Goal: Information Seeking & Learning: Find specific fact

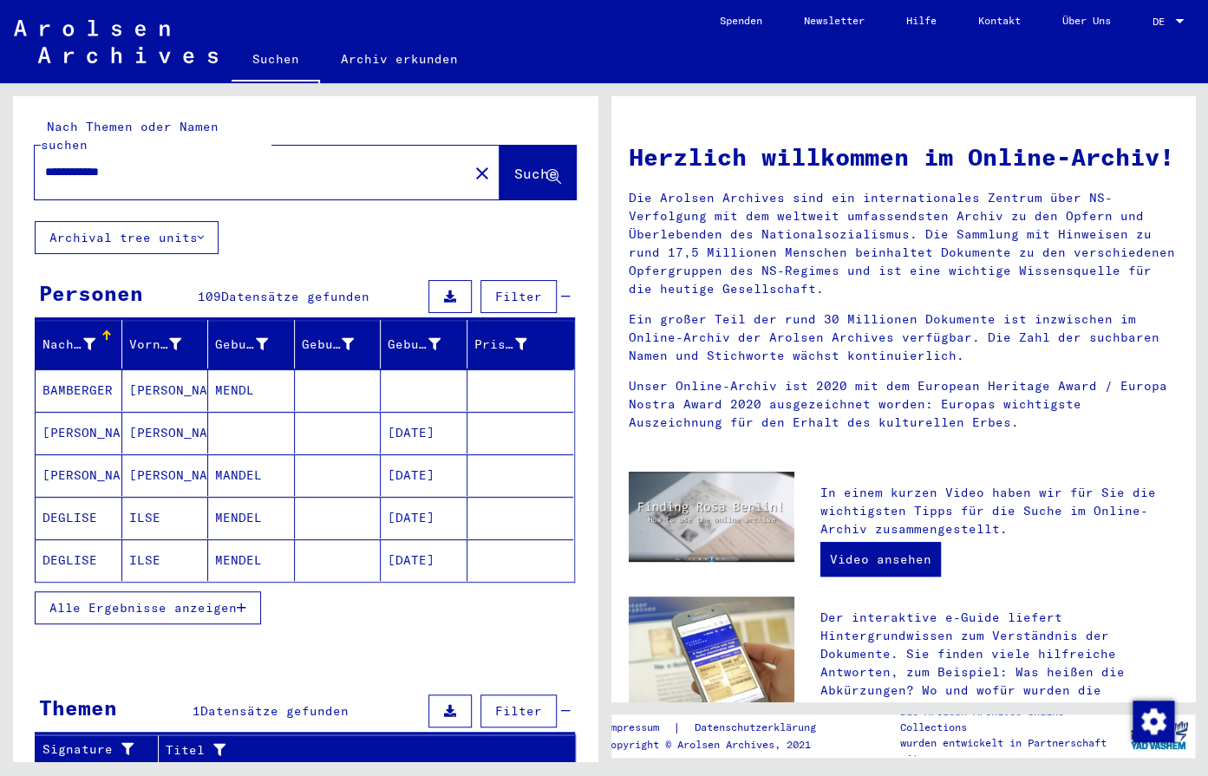
click at [163, 600] on span "Alle Ergebnisse anzeigen" at bounding box center [142, 608] width 187 height 16
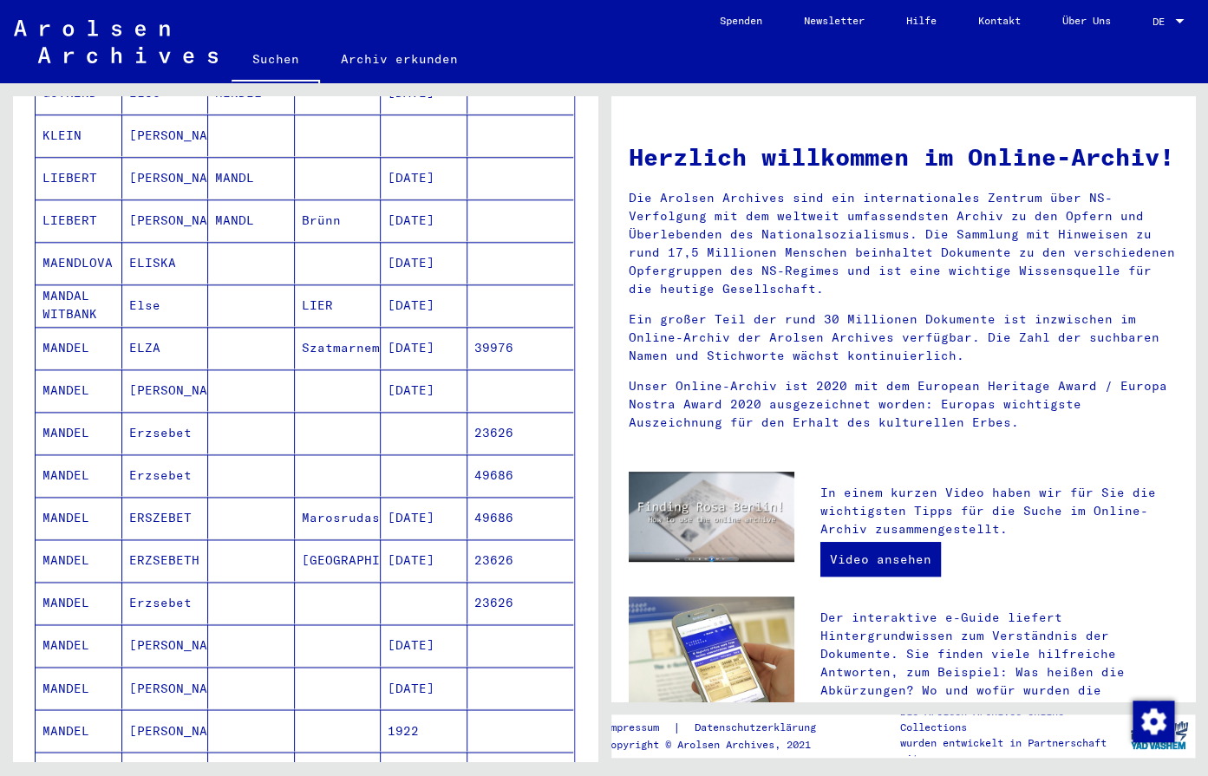
scroll to position [729, 0]
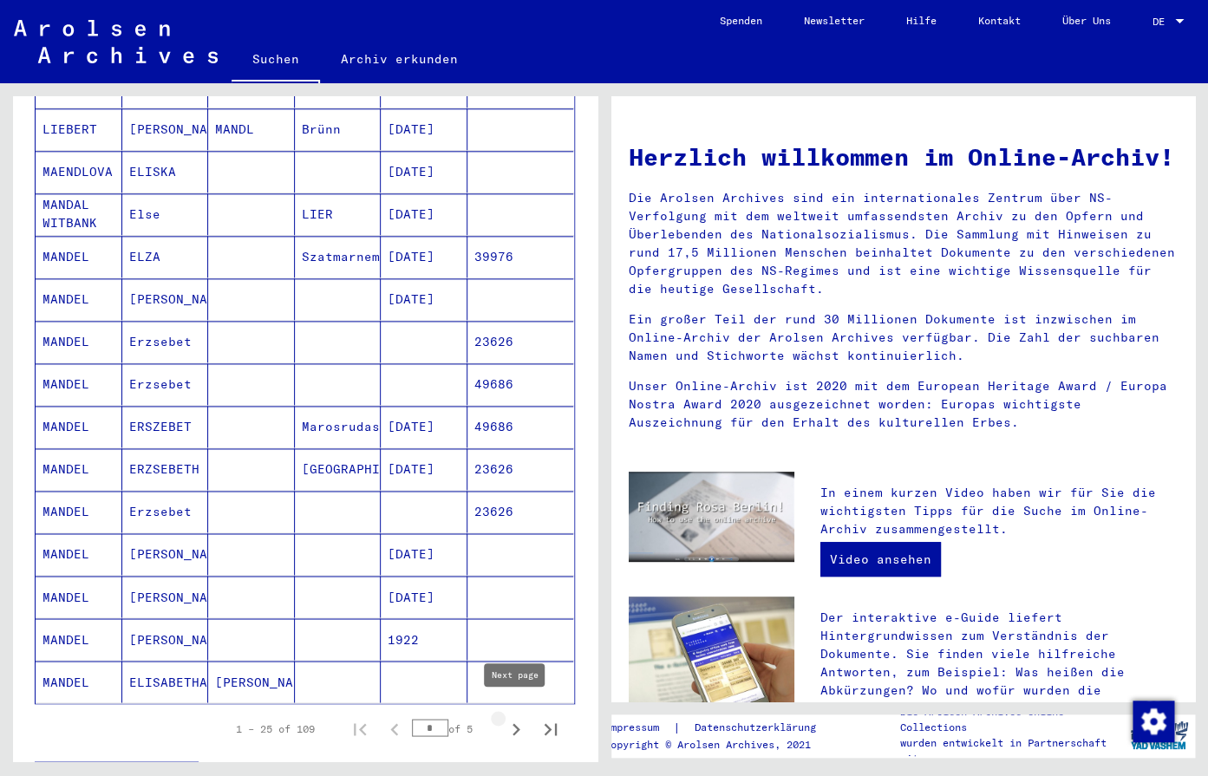
click at [517, 717] on icon "Next page" at bounding box center [516, 729] width 24 height 24
type input "*"
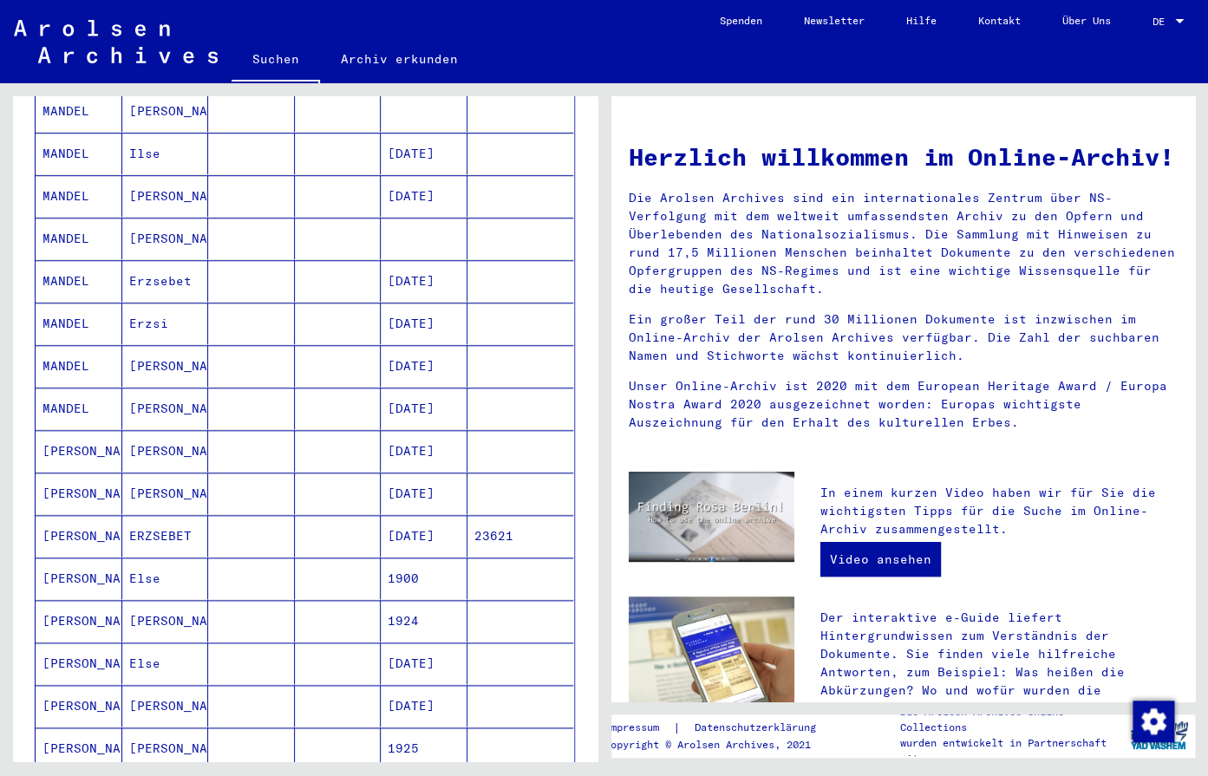
scroll to position [455, 0]
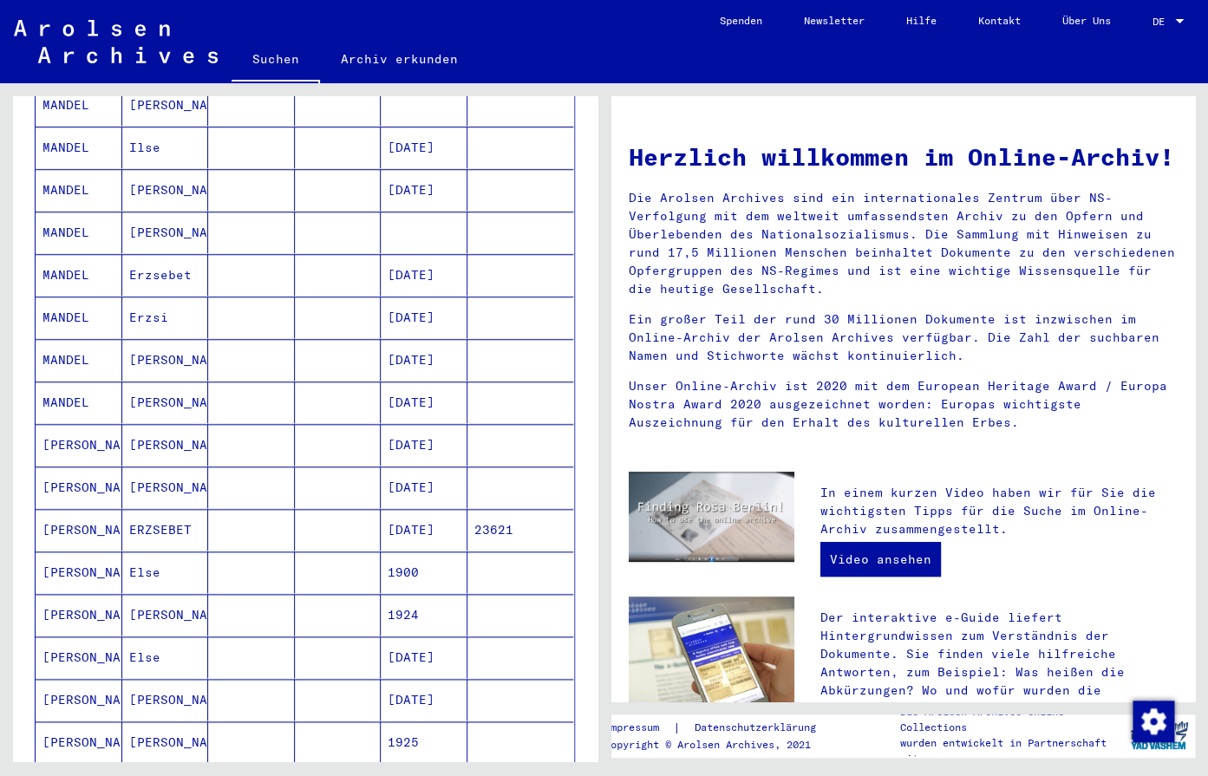
click at [410, 339] on mat-cell "[DATE]" at bounding box center [424, 360] width 87 height 42
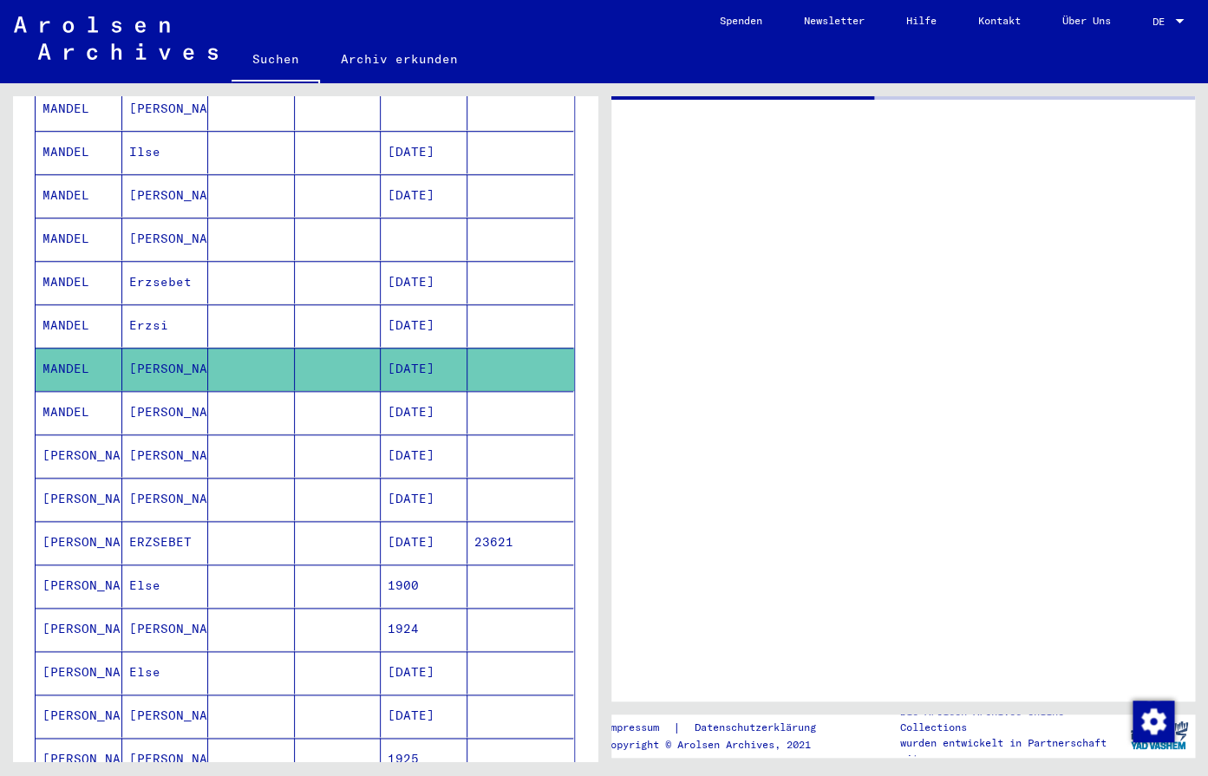
scroll to position [460, 0]
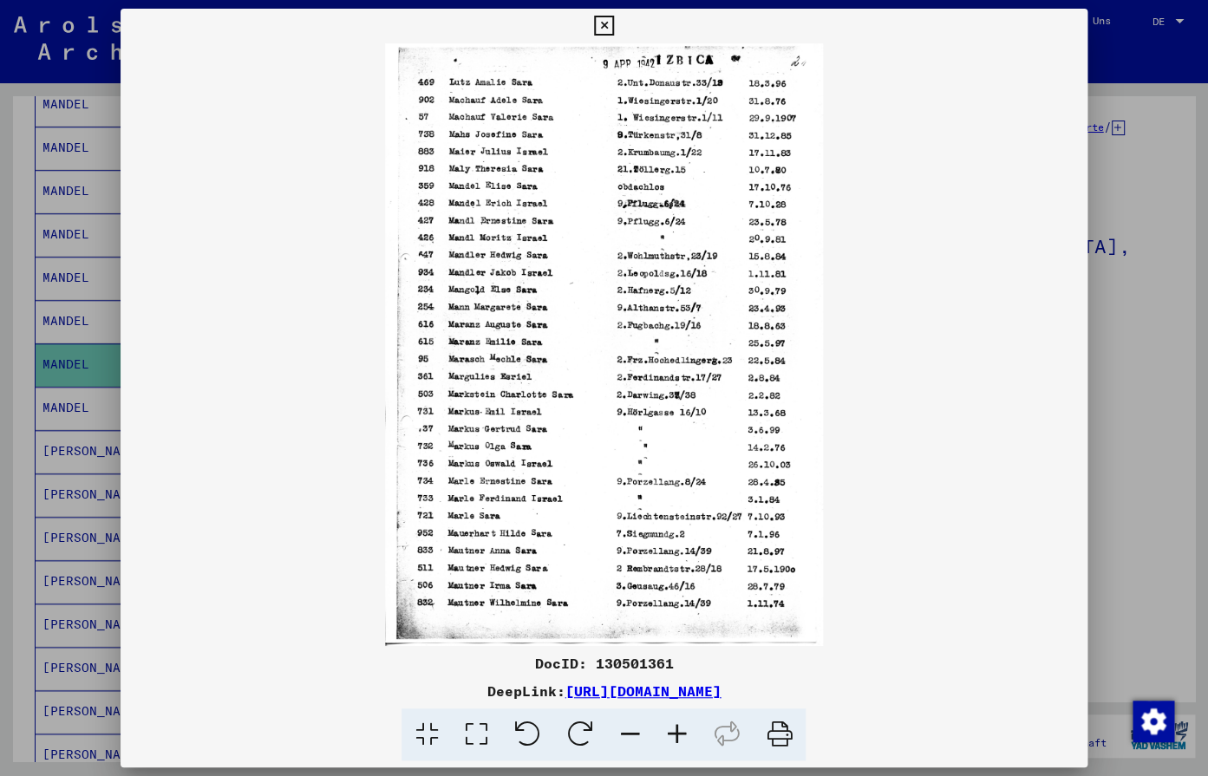
click at [658, 729] on icon at bounding box center [676, 735] width 47 height 53
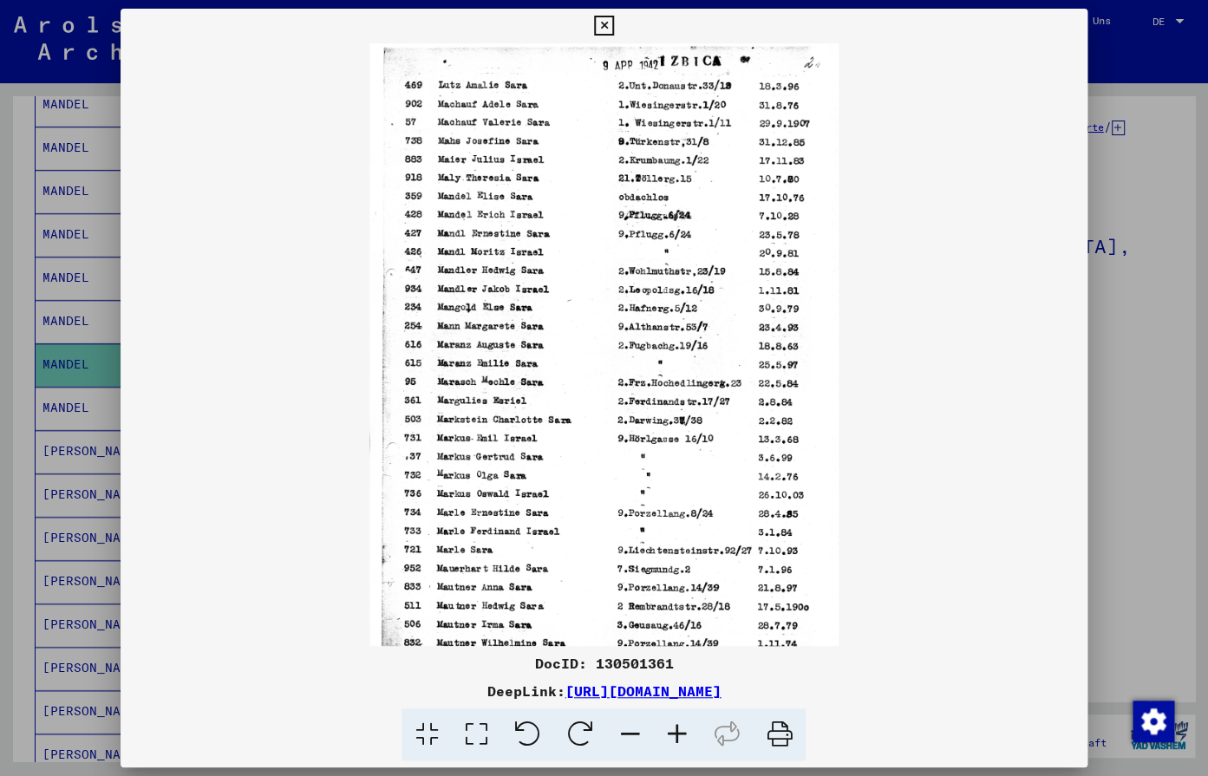
click at [668, 741] on icon at bounding box center [676, 735] width 47 height 53
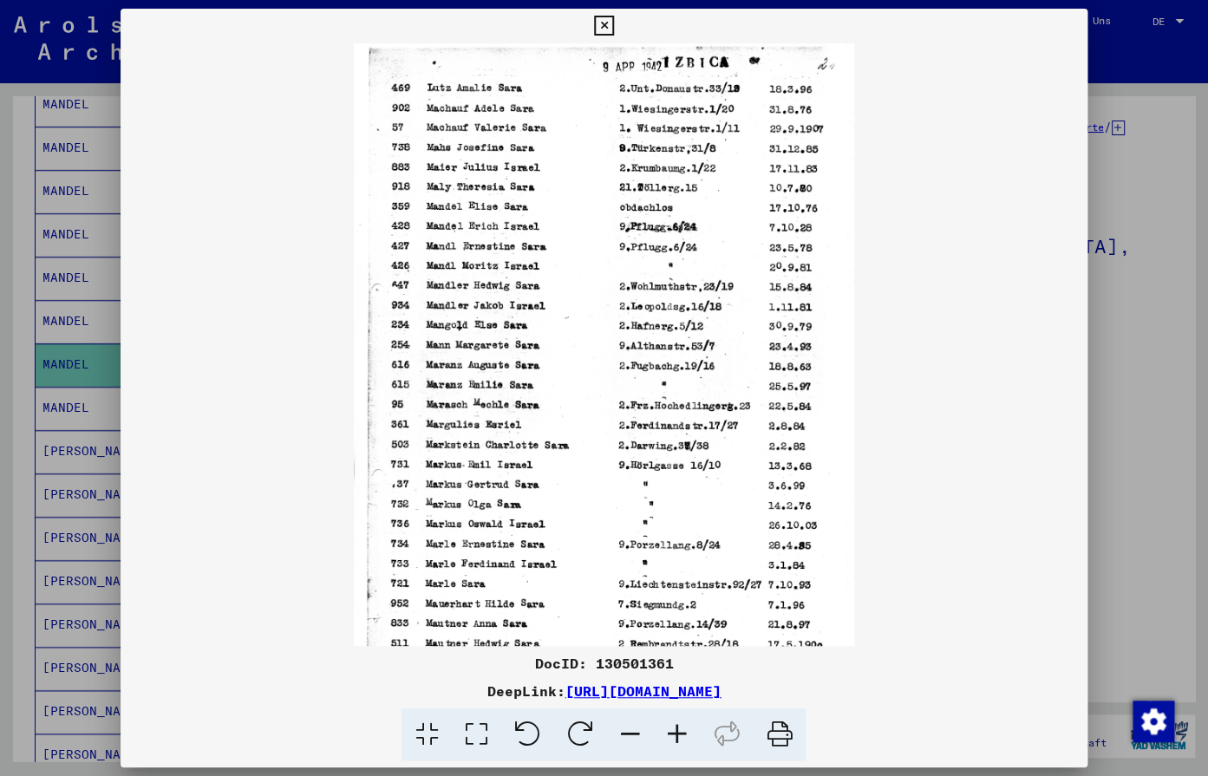
click at [668, 741] on icon at bounding box center [676, 735] width 47 height 53
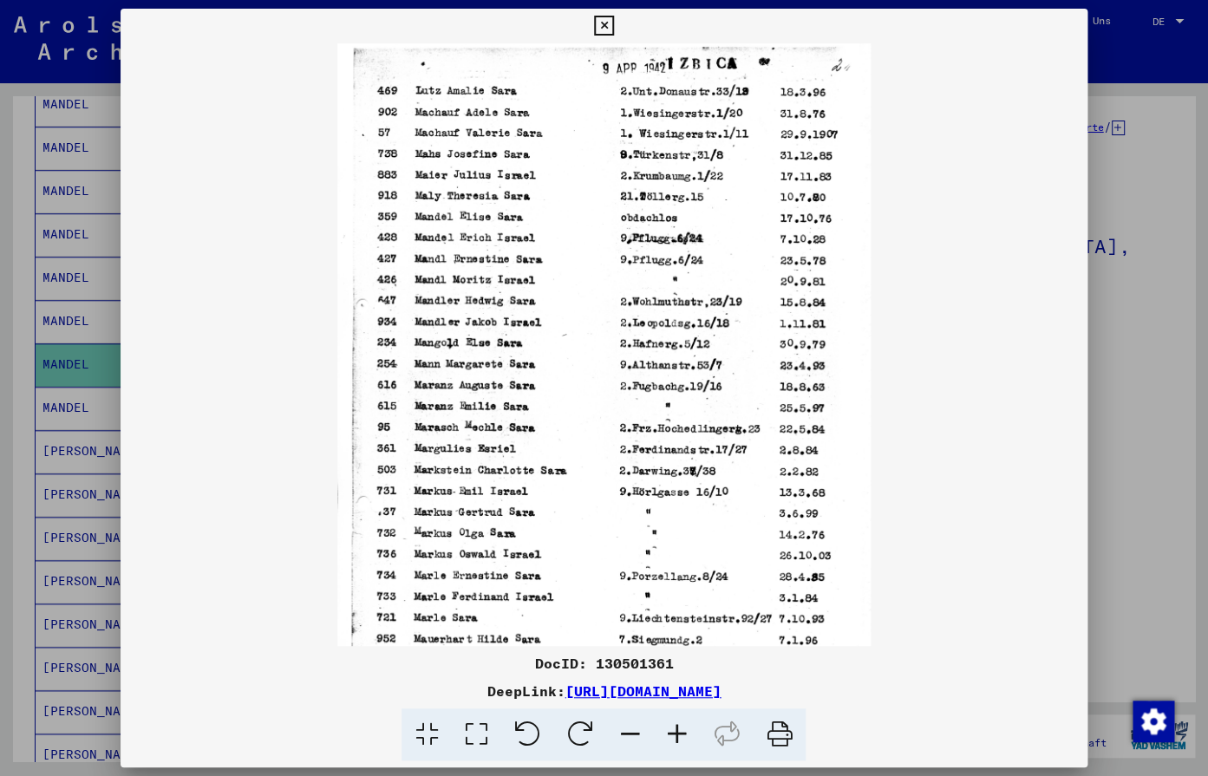
click at [667, 744] on icon at bounding box center [676, 735] width 47 height 53
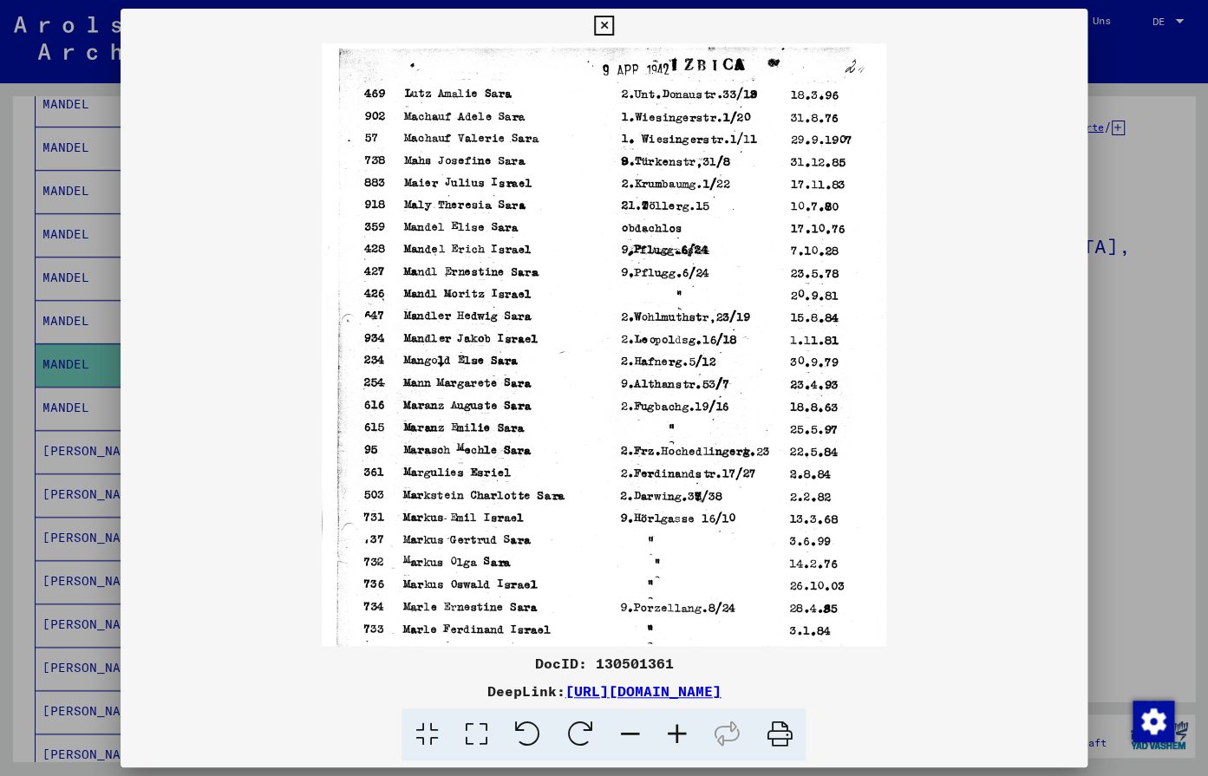
drag, startPoint x: 942, startPoint y: 699, endPoint x: 382, endPoint y: 697, distance: 560.3
click at [382, 697] on div "DeepLink: [URL][DOMAIN_NAME]" at bounding box center [604, 691] width 966 height 21
copy link "[URL][DOMAIN_NAME]"
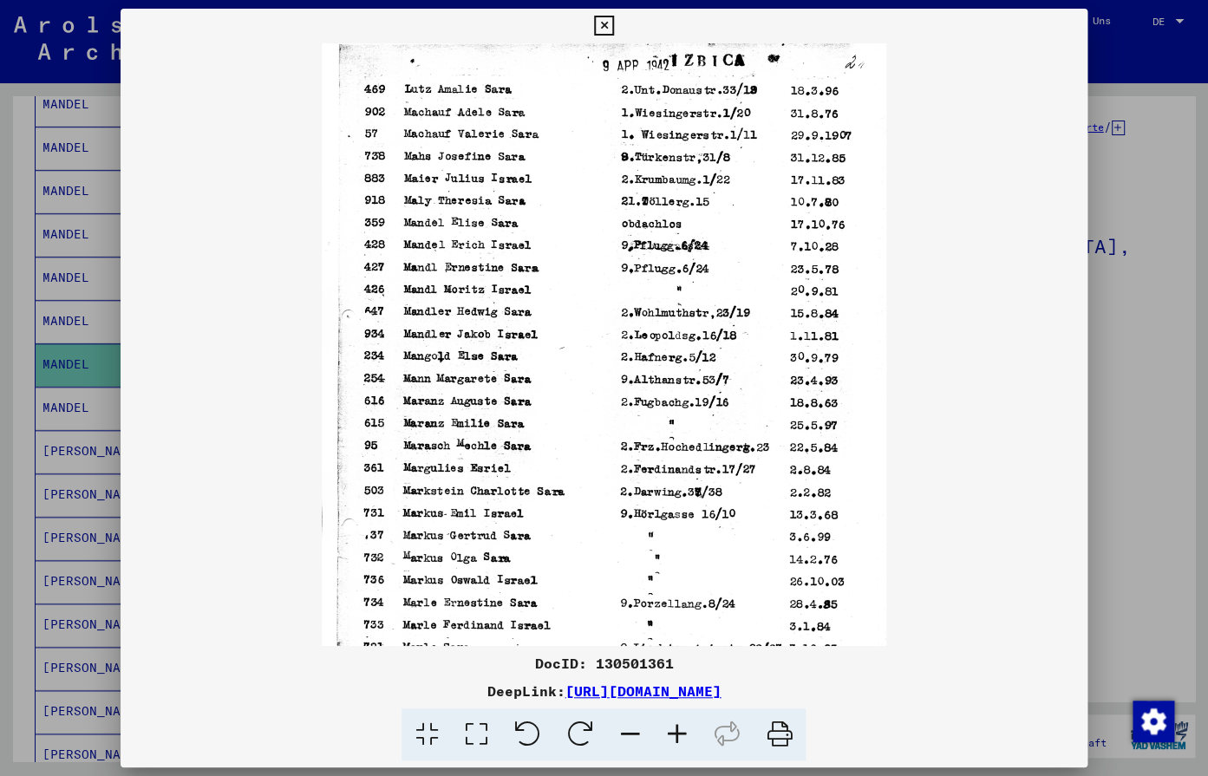
drag, startPoint x: 1040, startPoint y: 454, endPoint x: 890, endPoint y: 179, distance: 314.0
click at [1031, 439] on viewer-one-image at bounding box center [604, 340] width 966 height 603
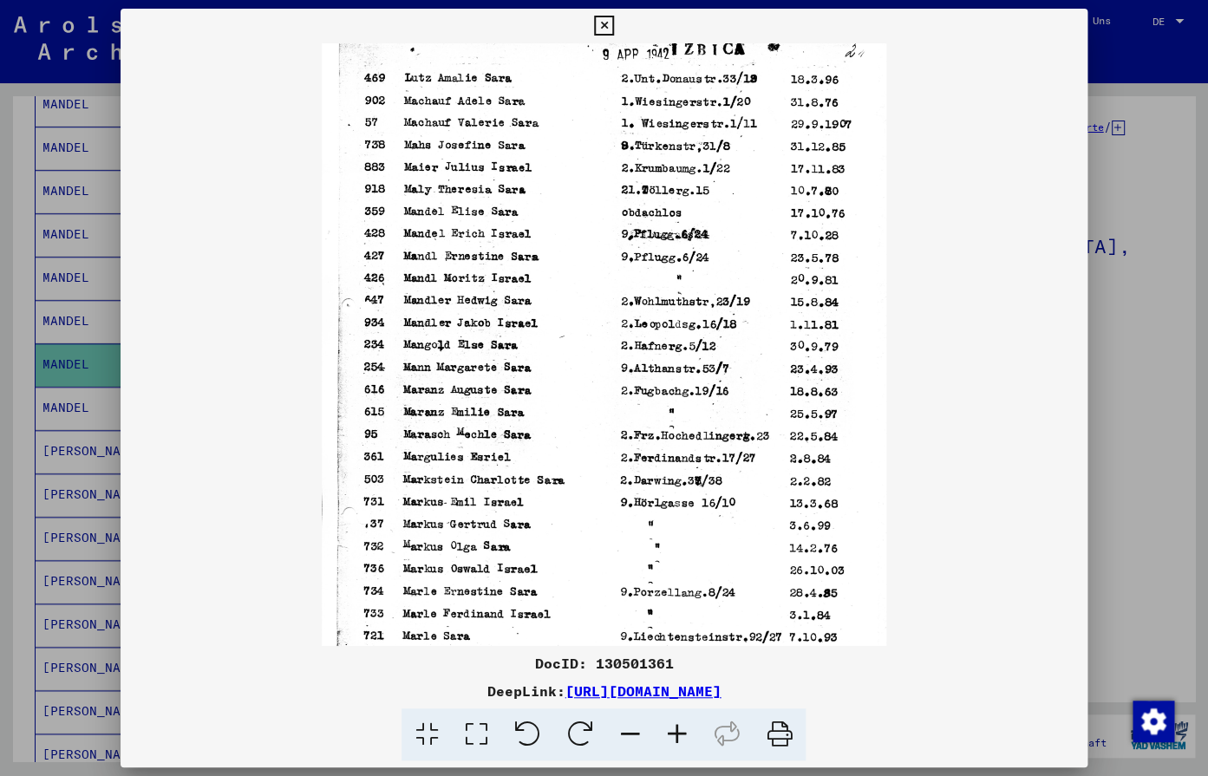
click at [1062, 10] on div "DocID: 130501361 DeepLink: [URL][DOMAIN_NAME]" at bounding box center [604, 388] width 1208 height 776
drag, startPoint x: 1067, startPoint y: 16, endPoint x: 736, endPoint y: 239, distance: 398.6
click at [614, 17] on icon at bounding box center [604, 26] width 20 height 21
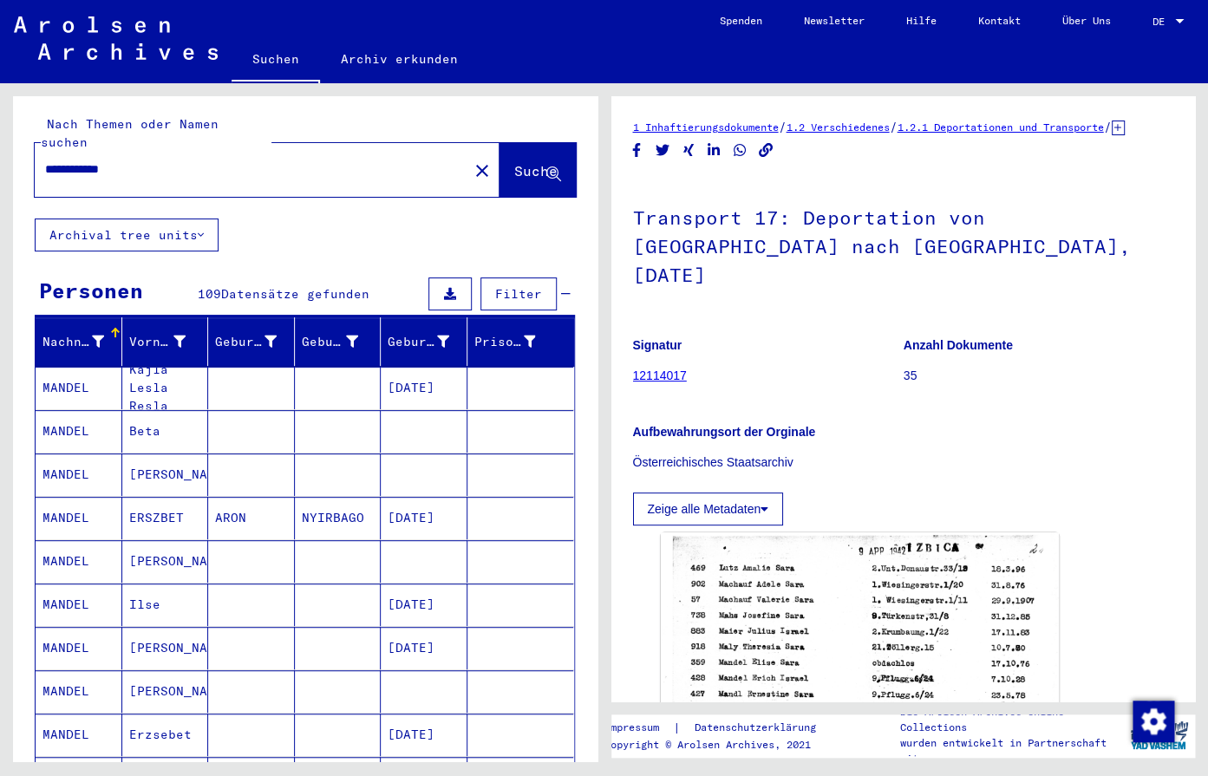
scroll to position [0, 0]
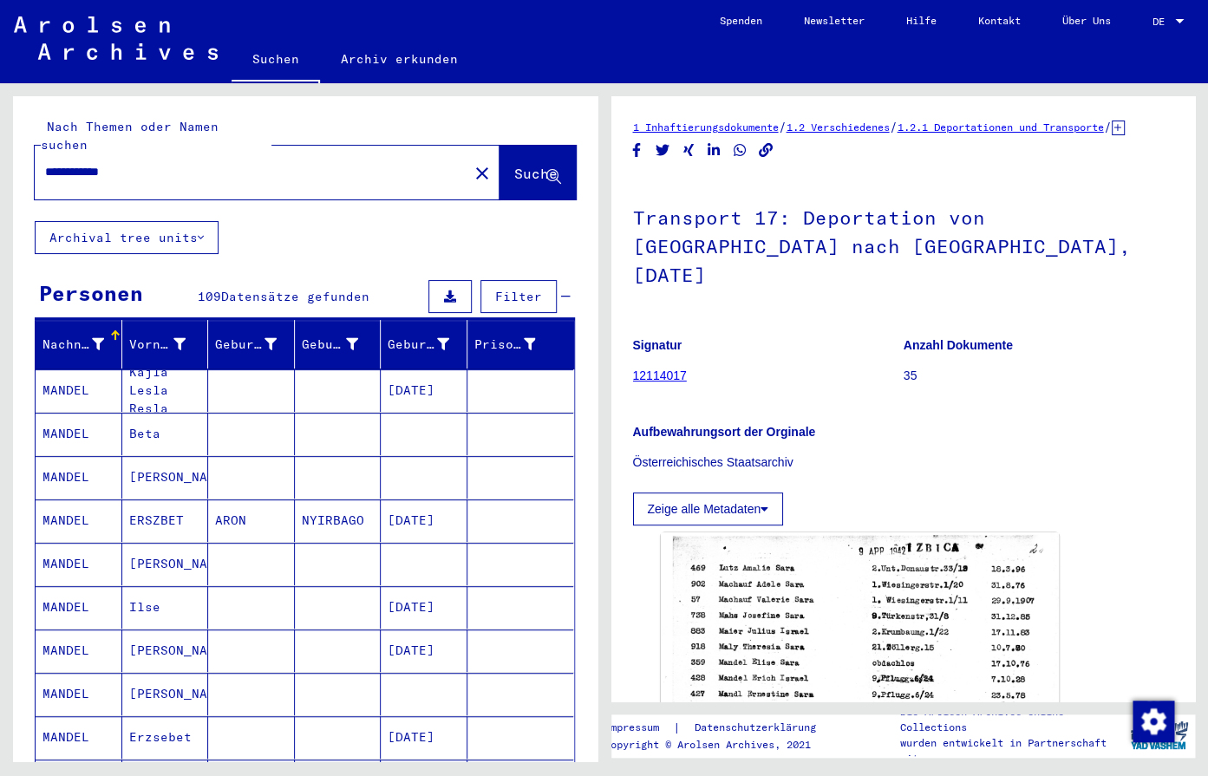
drag, startPoint x: 222, startPoint y: 147, endPoint x: -44, endPoint y: 148, distance: 266.3
click at [45, 163] on input "**********" at bounding box center [251, 172] width 413 height 18
click at [514, 165] on span "Suche" at bounding box center [535, 173] width 43 height 17
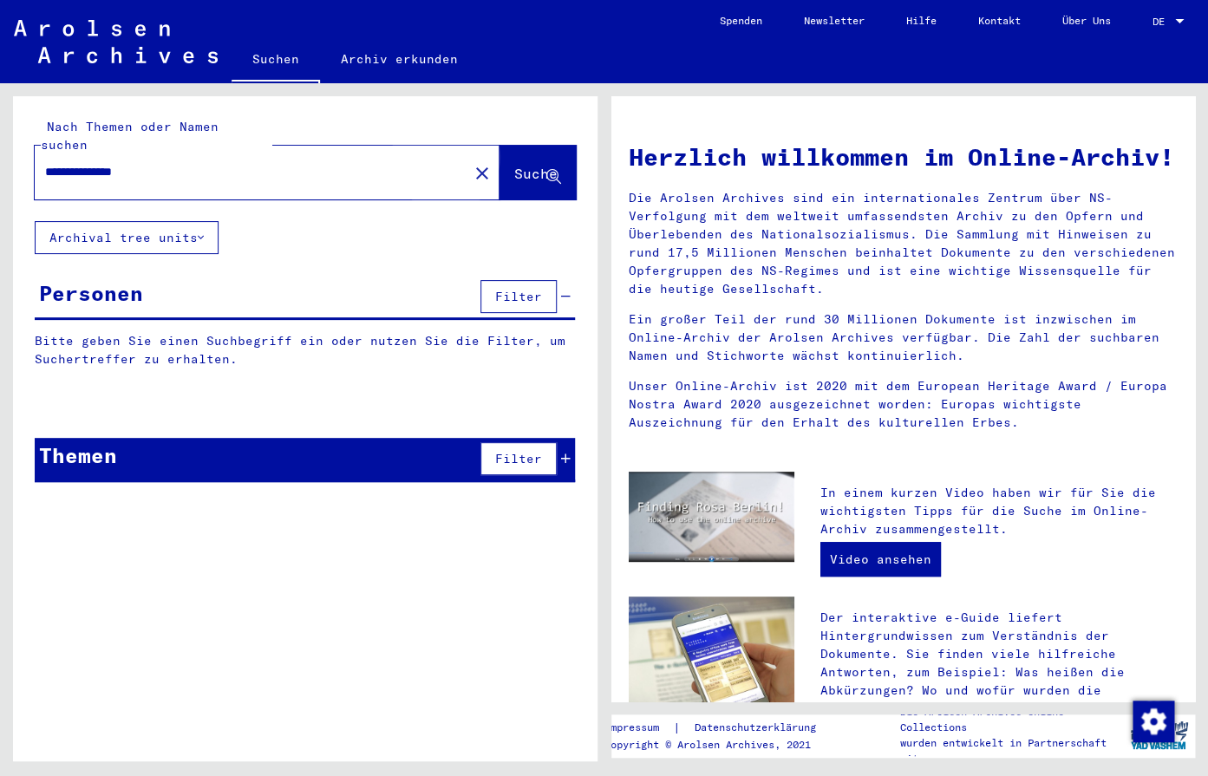
click at [514, 165] on span "Suche" at bounding box center [535, 173] width 43 height 17
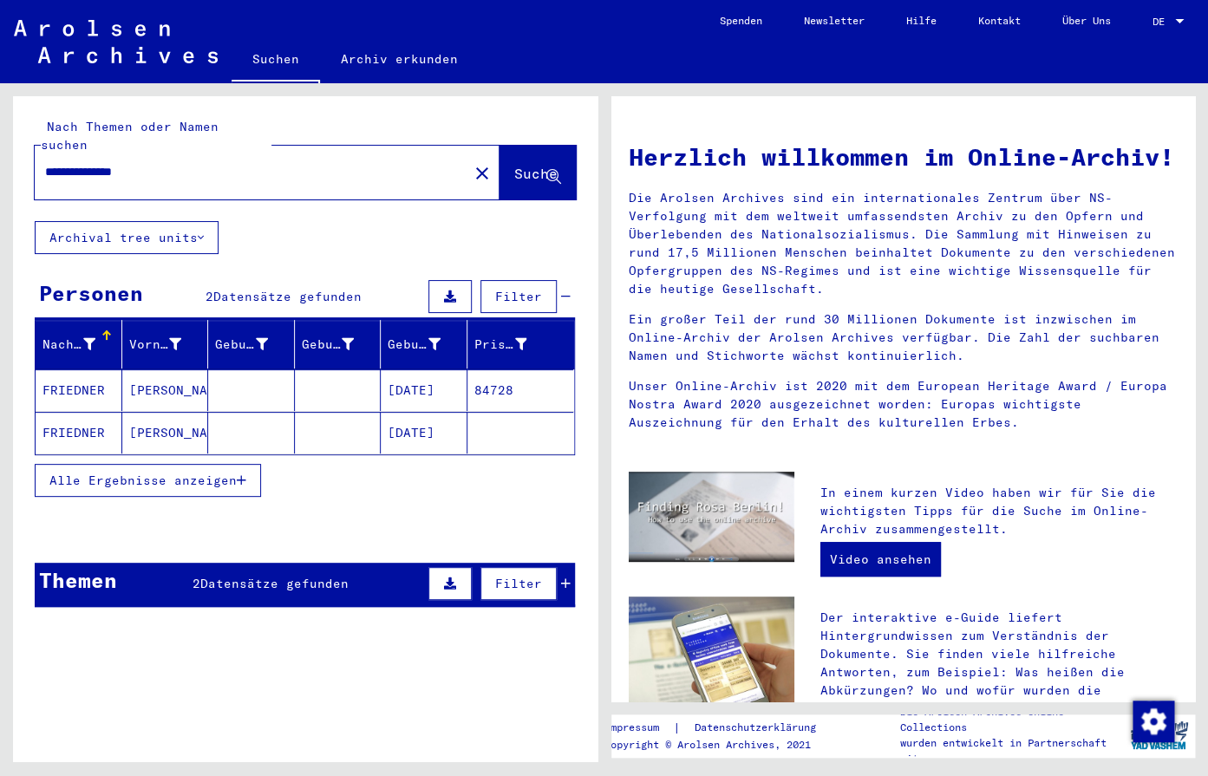
click at [985, 515] on div "In einem kurzen Video haben wir für Sie die wichtigsten Tipps für die Suche im …" at bounding box center [998, 520] width 383 height 97
click at [389, 412] on mat-cell "[DATE]" at bounding box center [424, 433] width 87 height 42
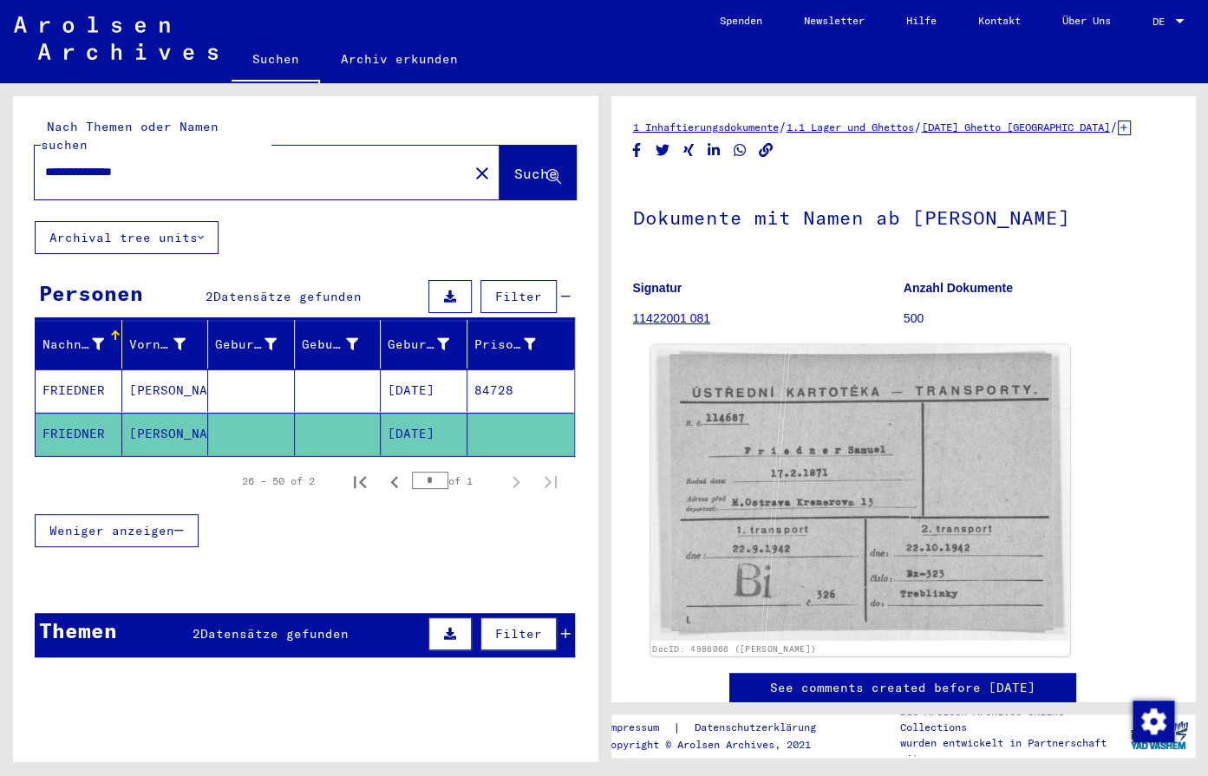
click at [949, 555] on img at bounding box center [860, 493] width 418 height 297
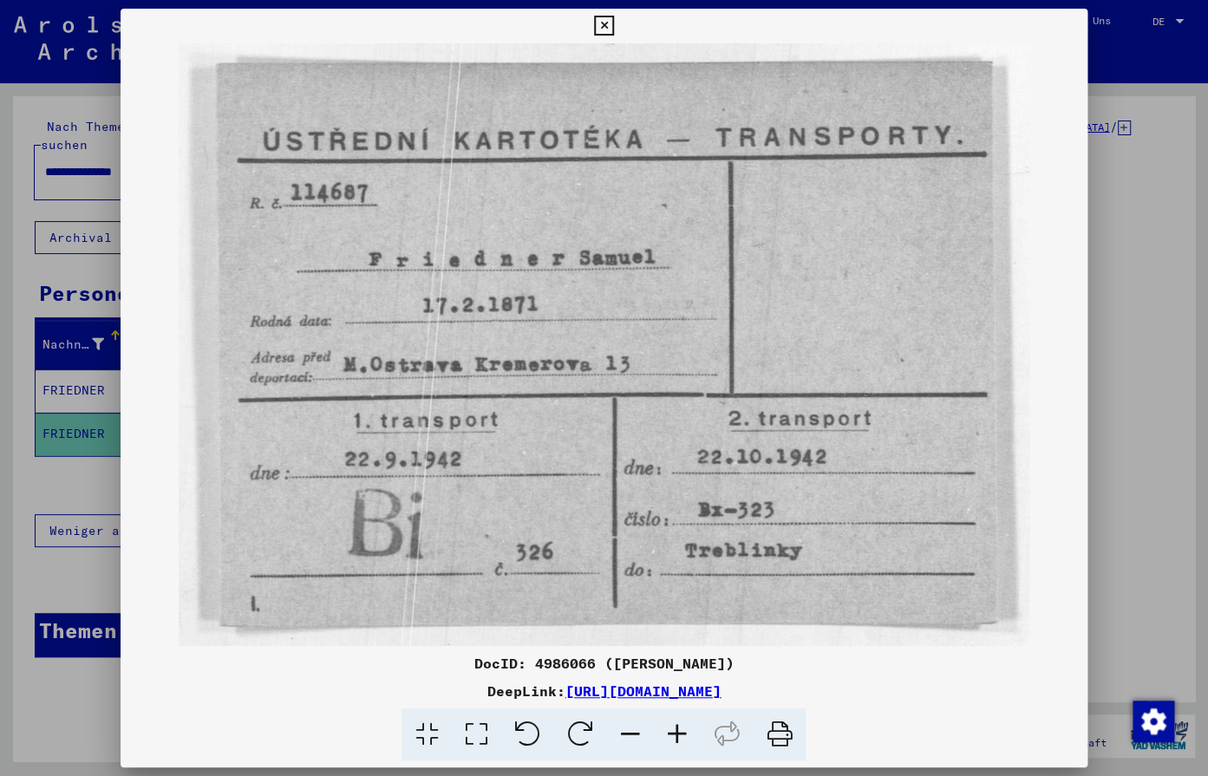
drag, startPoint x: 948, startPoint y: 690, endPoint x: 399, endPoint y: 688, distance: 549.0
click at [397, 686] on div "DeepLink: [URL][DOMAIN_NAME]" at bounding box center [604, 691] width 966 height 21
copy link "ttps://[DOMAIN_NAME][URL]"
click at [614, 23] on icon at bounding box center [604, 26] width 20 height 21
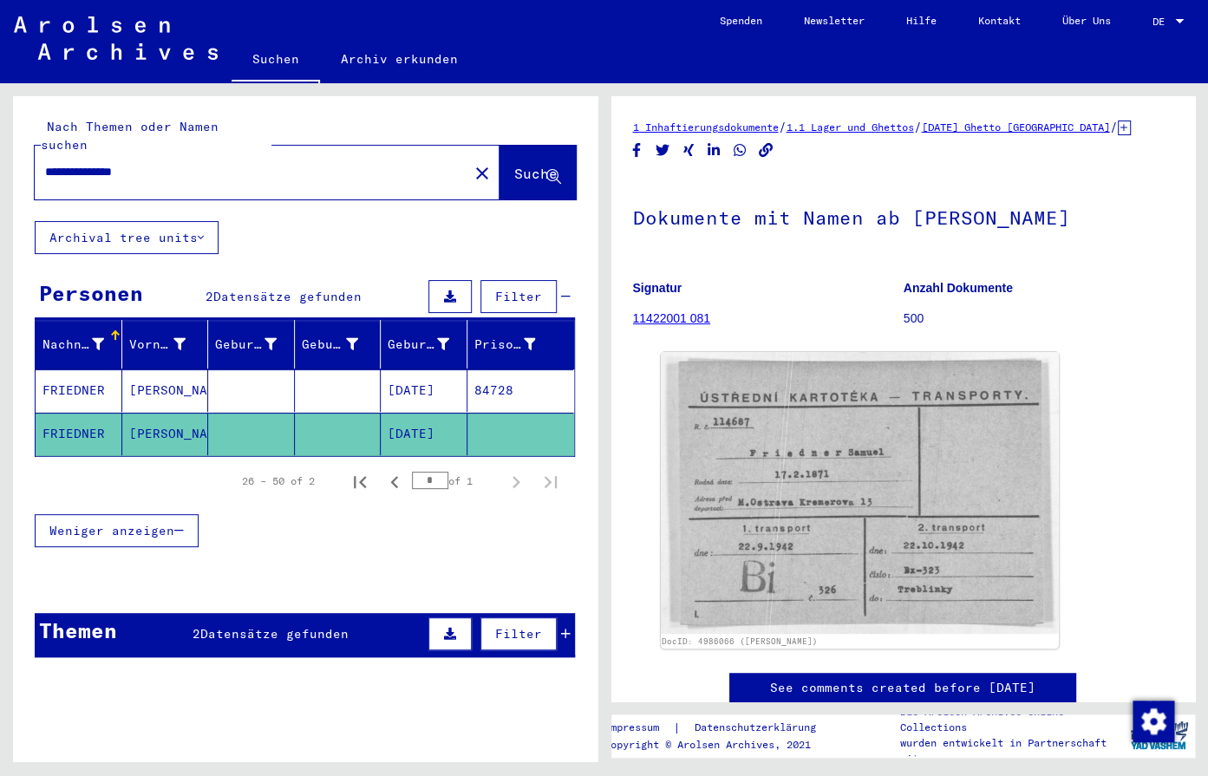
drag, startPoint x: 192, startPoint y: 147, endPoint x: 113, endPoint y: 144, distance: 79.0
click at [113, 163] on input "**********" at bounding box center [251, 172] width 413 height 18
type input "**********"
click at [500, 146] on button "Suche" at bounding box center [538, 173] width 76 height 54
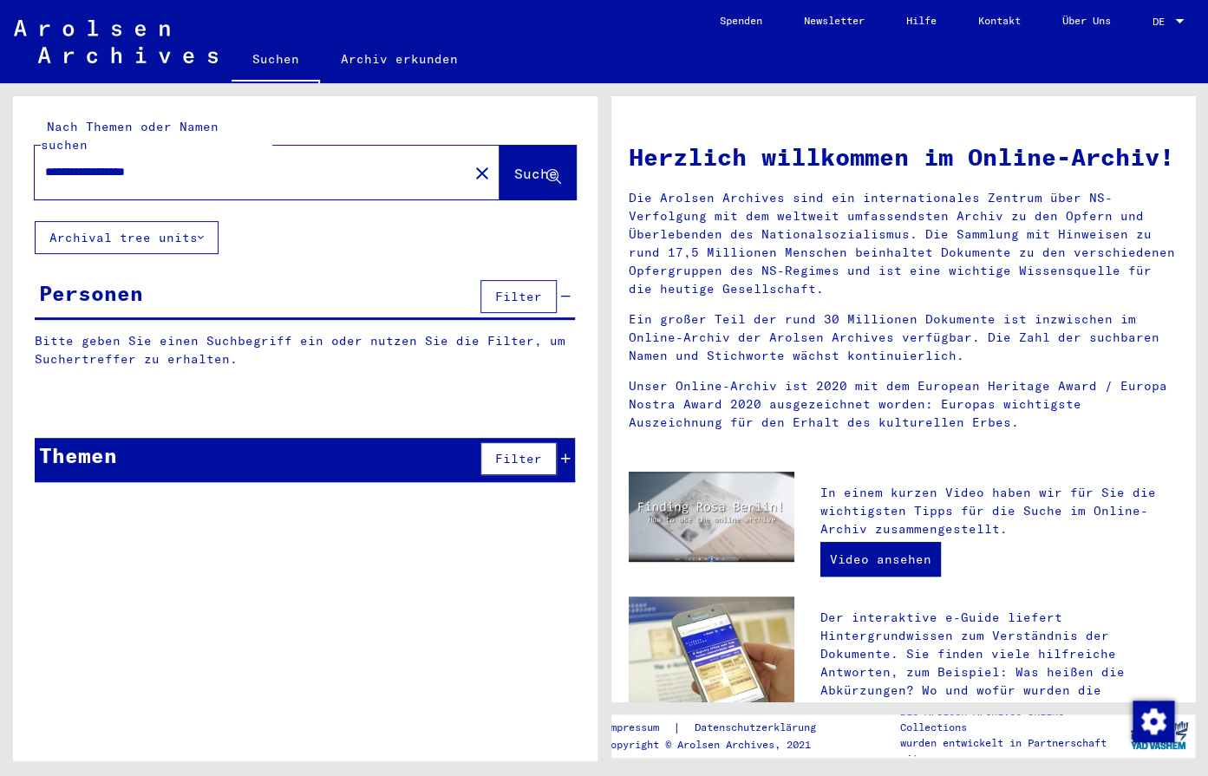
click at [990, 444] on div "Herzlich willkommen im Online-Archiv! Die Arolsen Archives sind ein internation…" at bounding box center [904, 283] width 576 height 322
click at [500, 146] on button "Suche" at bounding box center [538, 173] width 76 height 54
click at [546, 165] on span "Suche" at bounding box center [535, 173] width 43 height 17
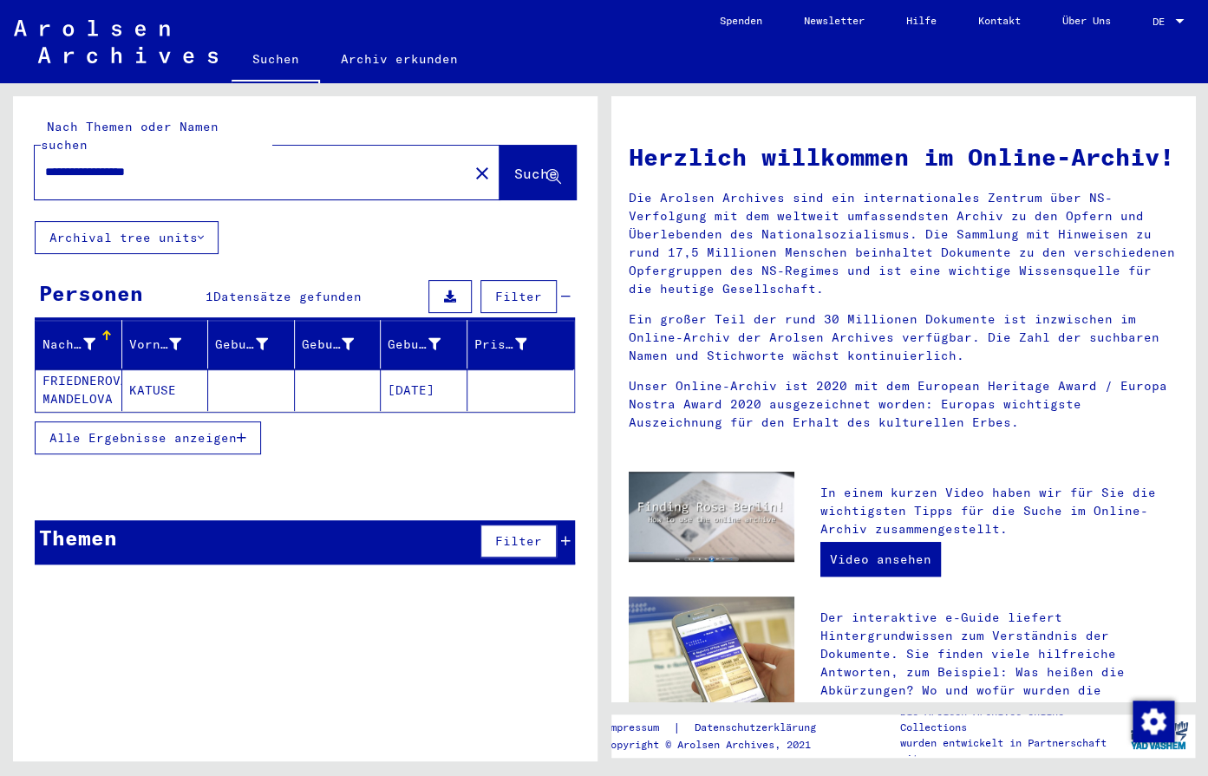
click at [1105, 501] on div "Herzlich willkommen im Online-Archiv! Die Arolsen Archives sind ein internation…" at bounding box center [904, 656] width 550 height 1068
click at [137, 422] on button "Alle Ergebnisse anzeigen" at bounding box center [148, 438] width 226 height 33
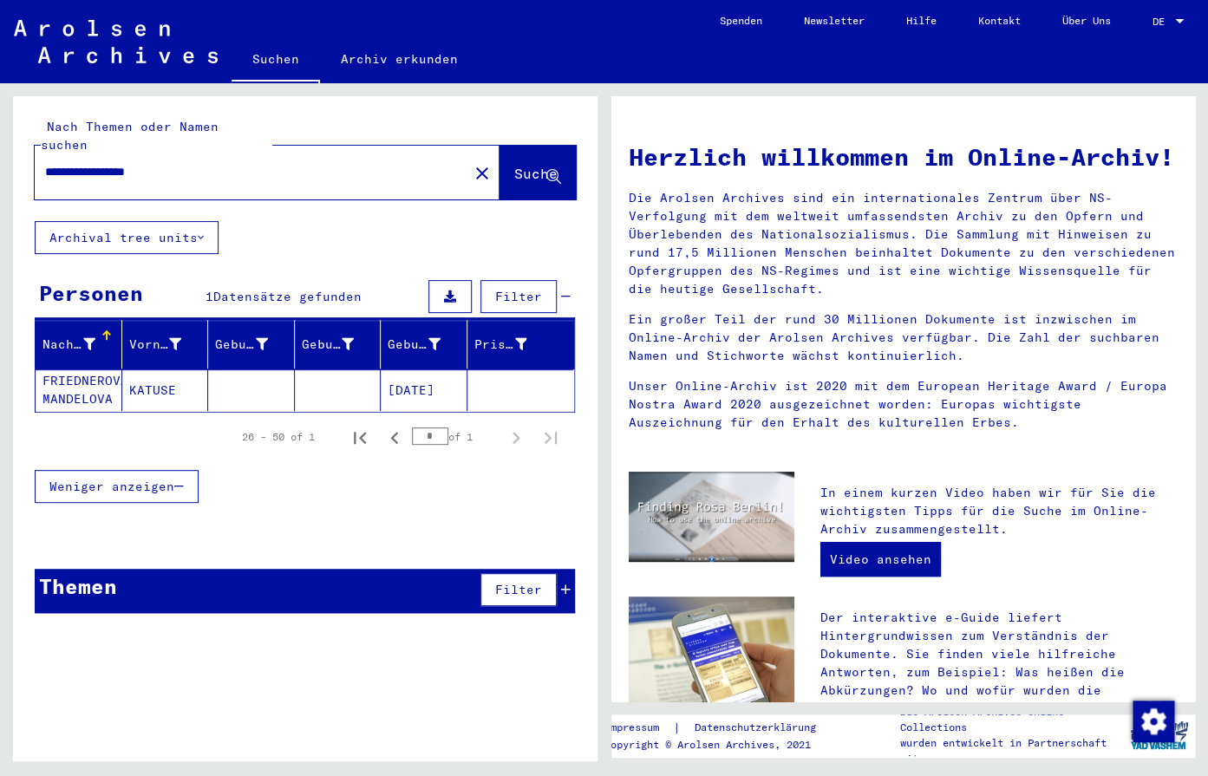
click at [422, 369] on mat-cell "[DATE]" at bounding box center [424, 390] width 87 height 42
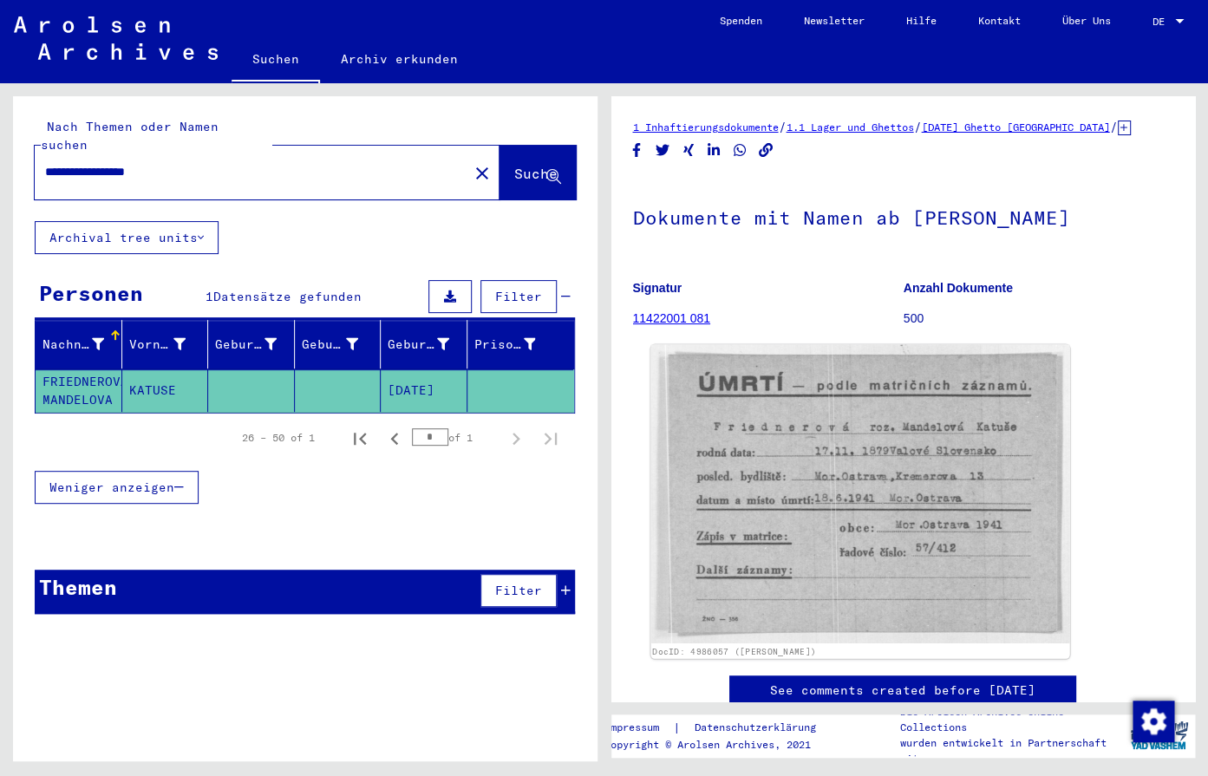
click at [899, 478] on img at bounding box center [860, 494] width 418 height 299
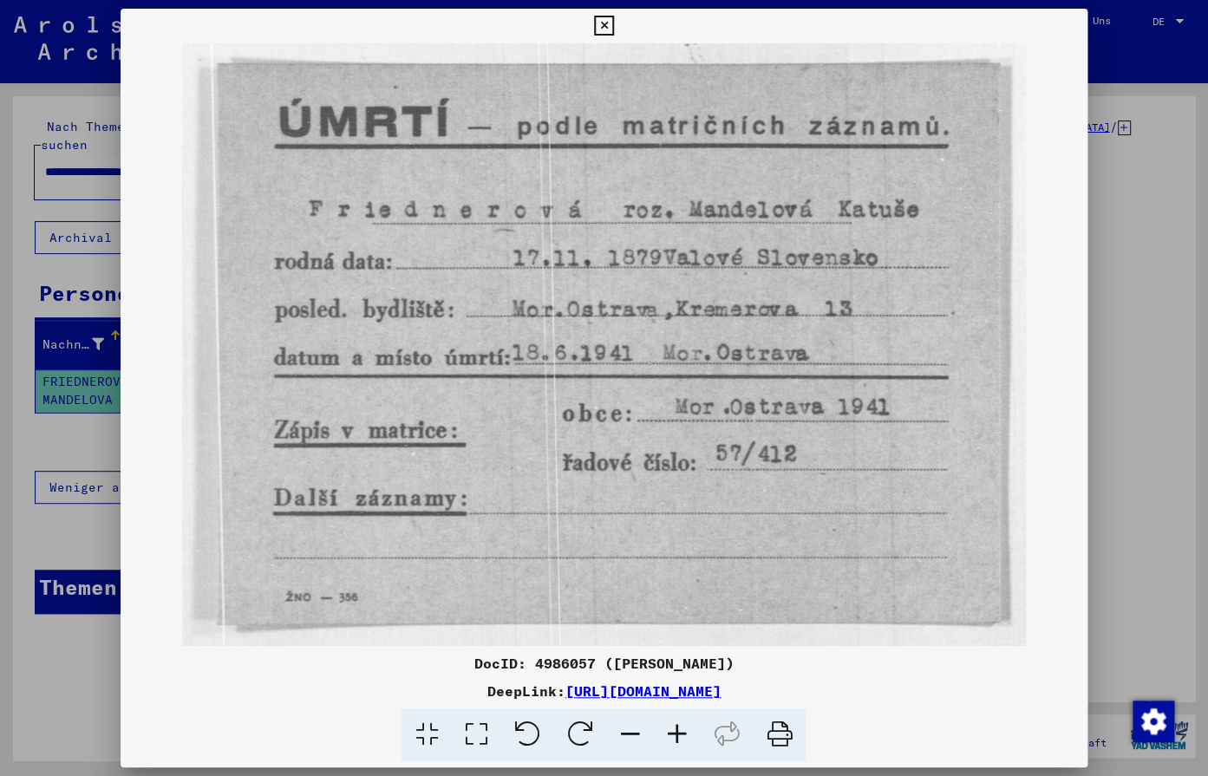
drag, startPoint x: 810, startPoint y: 420, endPoint x: 814, endPoint y: 411, distance: 9.3
click at [814, 411] on img at bounding box center [604, 344] width 966 height 603
drag, startPoint x: 976, startPoint y: 688, endPoint x: 403, endPoint y: 683, distance: 572.5
click at [393, 692] on div "DeepLink: [URL][DOMAIN_NAME]" at bounding box center [604, 691] width 966 height 21
copy link "[URL][DOMAIN_NAME]"
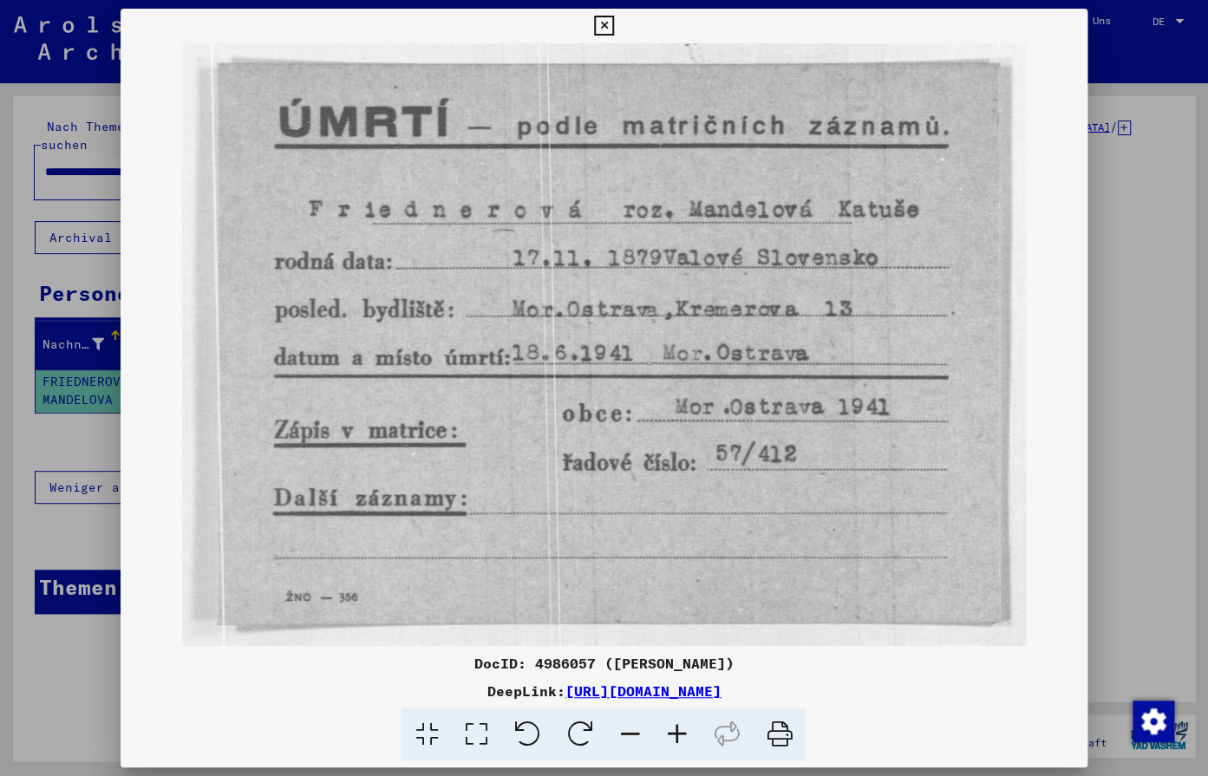
click at [1091, 355] on div at bounding box center [604, 388] width 1208 height 776
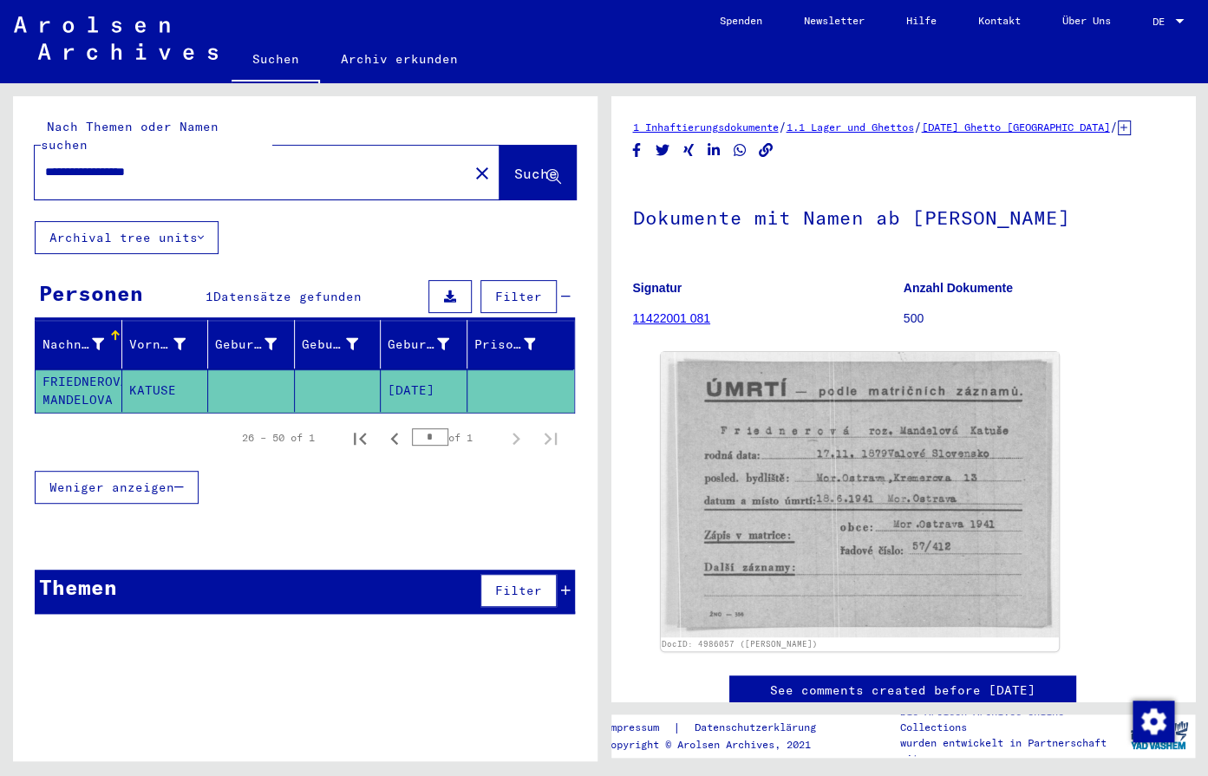
click at [1046, 129] on link "[DATE] Ghetto [GEOGRAPHIC_DATA]" at bounding box center [1016, 127] width 188 height 13
click at [1048, 122] on link "[DATE] Ghetto [GEOGRAPHIC_DATA]" at bounding box center [1016, 127] width 188 height 13
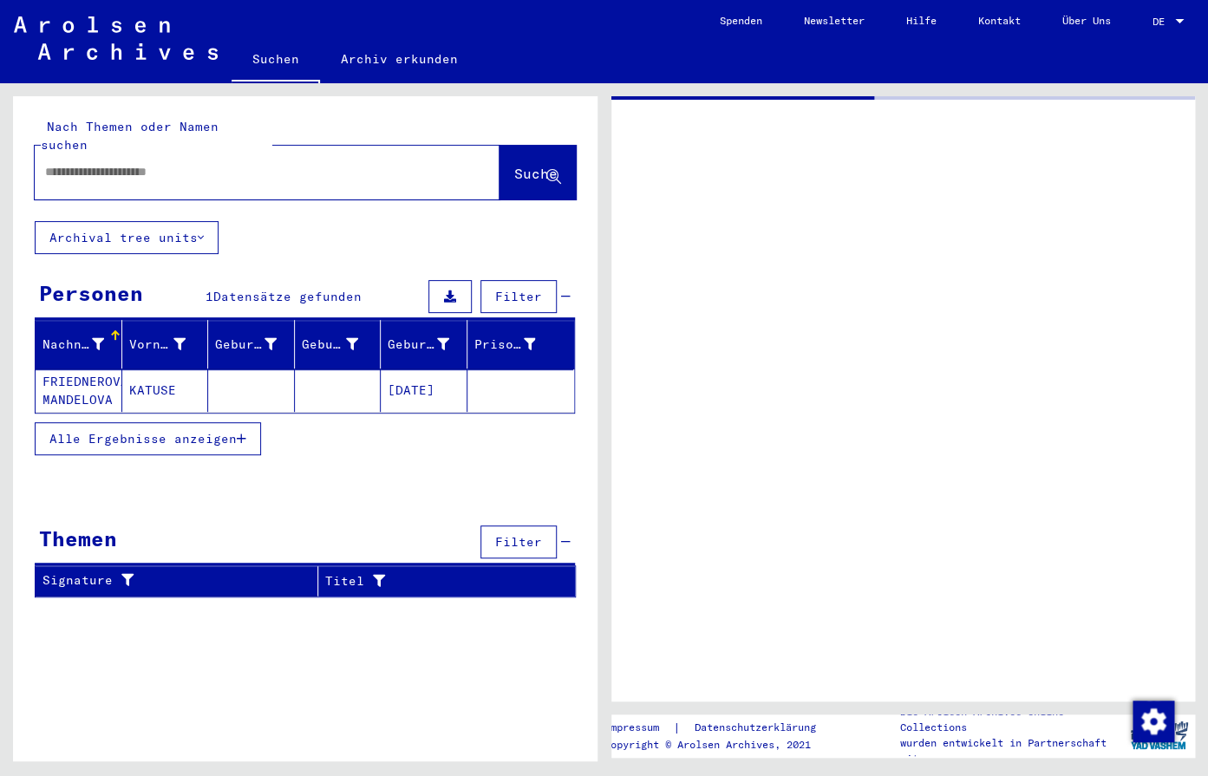
type input "*******"
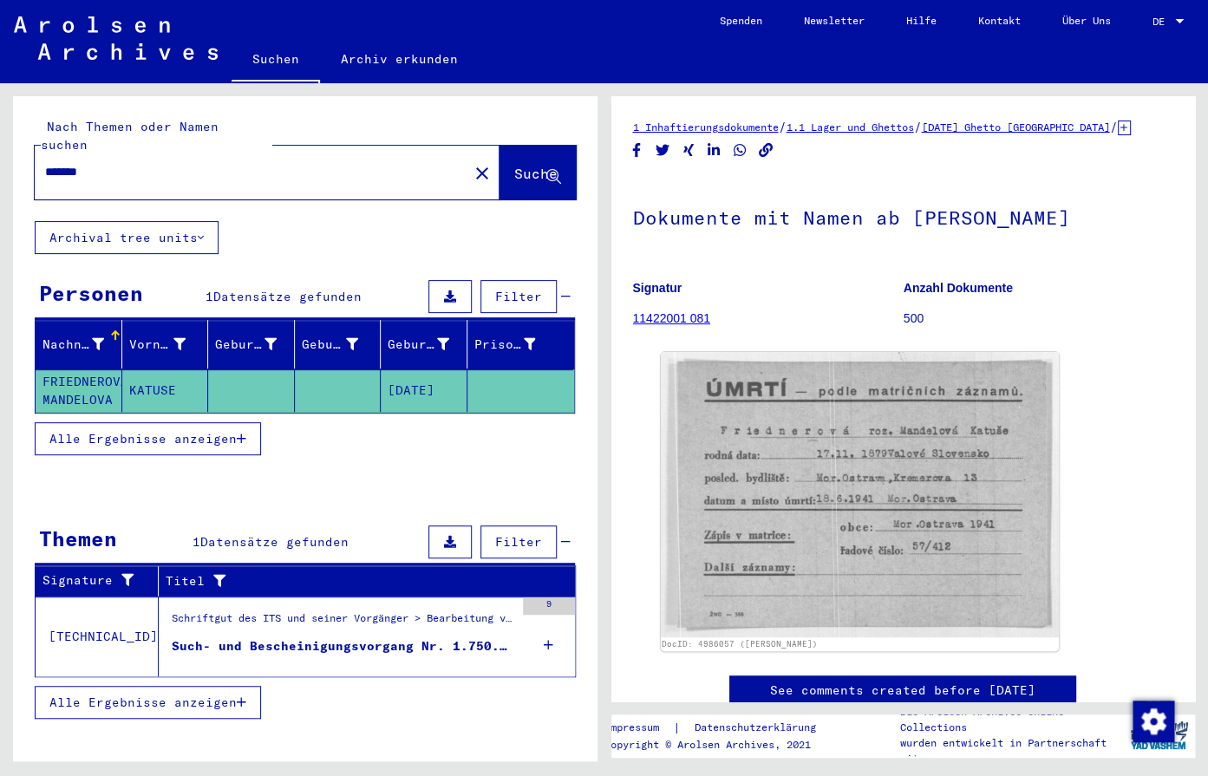
click at [86, 431] on span "Alle Ergebnisse anzeigen" at bounding box center [142, 439] width 187 height 16
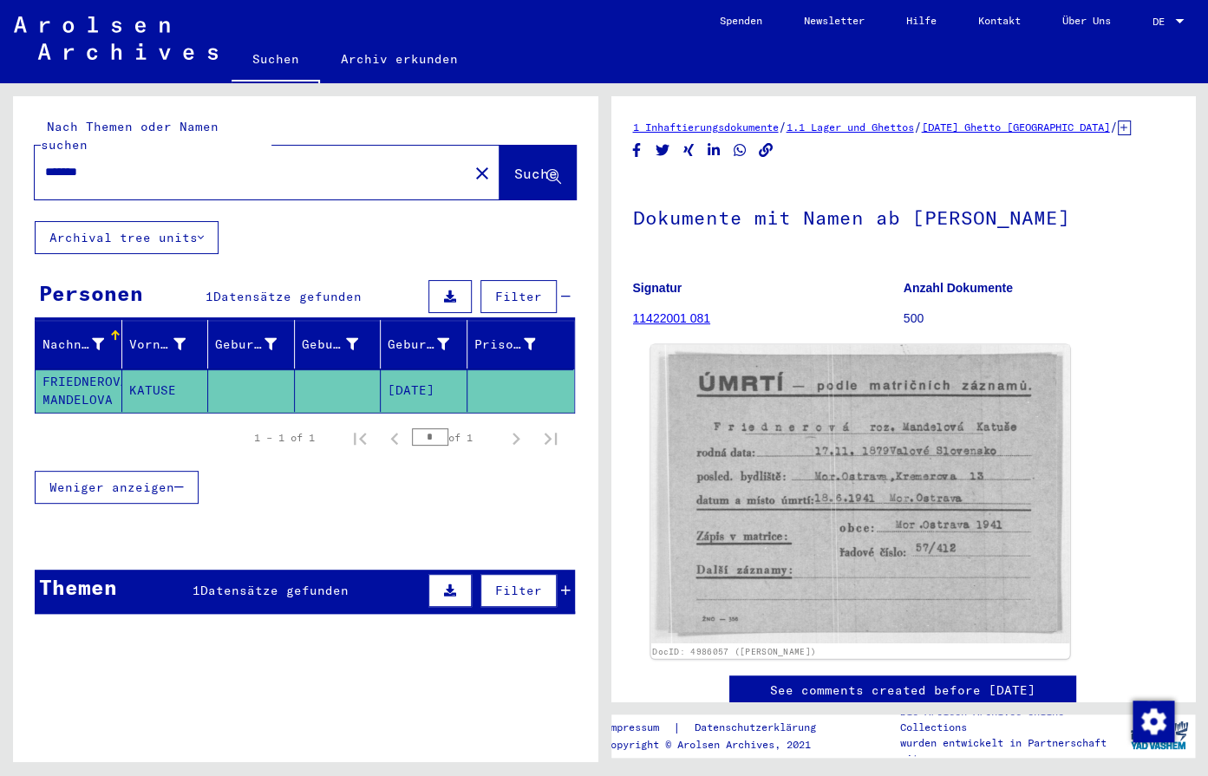
click at [797, 585] on img at bounding box center [860, 494] width 418 height 299
